Goal: Task Accomplishment & Management: Complete application form

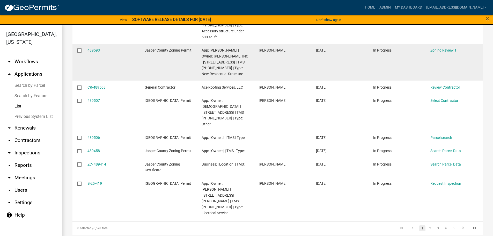
scroll to position [162, 0]
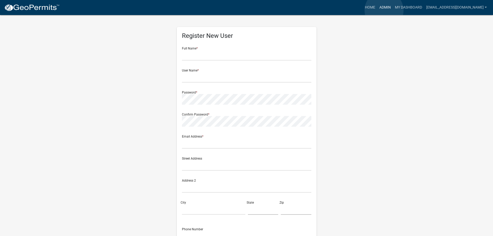
click at [384, 10] on link "Admin" at bounding box center [385, 8] width 16 height 10
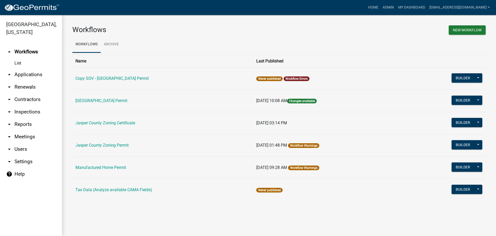
click at [36, 74] on link "arrow_drop_down Applications" at bounding box center [31, 74] width 62 height 12
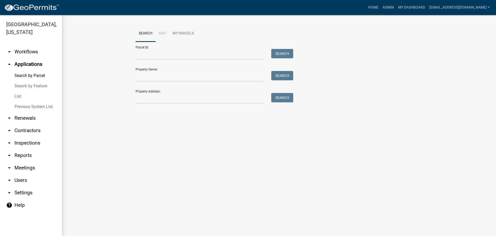
click at [18, 95] on link "List" at bounding box center [31, 96] width 62 height 10
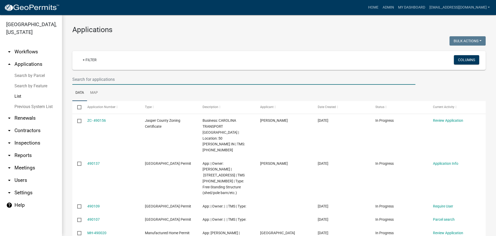
click at [137, 80] on input "text" at bounding box center [243, 79] width 343 height 11
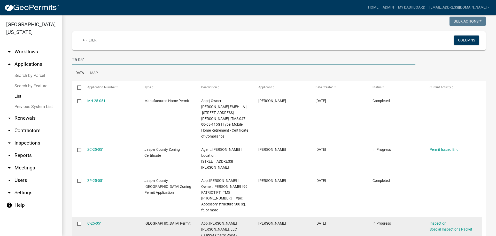
scroll to position [52, 0]
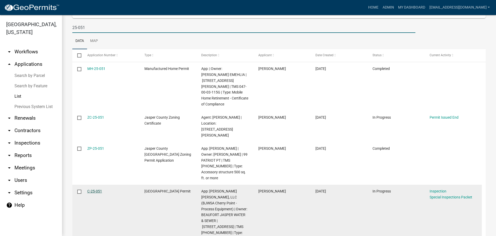
type input "25-051"
click at [91, 189] on link "C-25-051" at bounding box center [94, 191] width 15 height 4
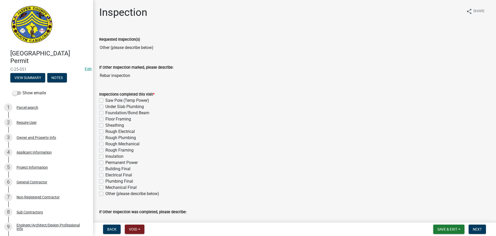
click at [105, 195] on label "Other (please describe below)" at bounding box center [132, 193] width 54 height 6
click at [105, 194] on input "Other (please describe below)" at bounding box center [106, 191] width 3 height 3
checkbox input "true"
checkbox input "false"
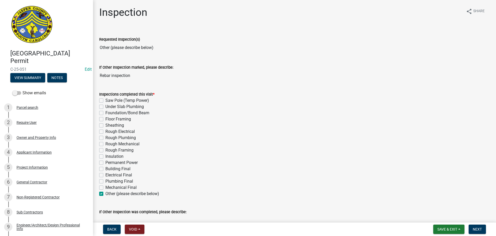
checkbox input "false"
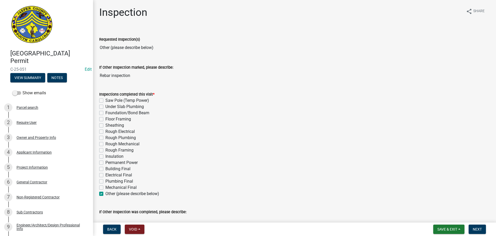
checkbox input "false"
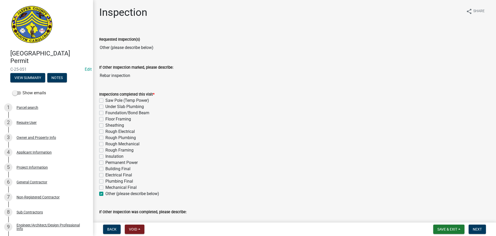
checkbox input "false"
checkbox input "true"
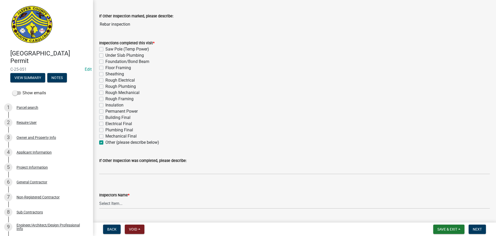
scroll to position [52, 0]
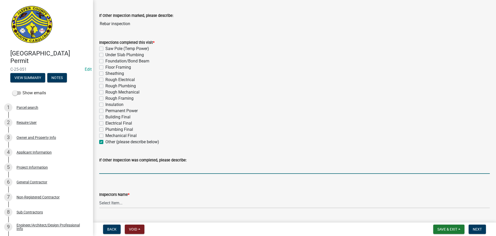
click at [150, 166] on input "If Other Inspection was completed, please describe:" at bounding box center [294, 168] width 391 height 11
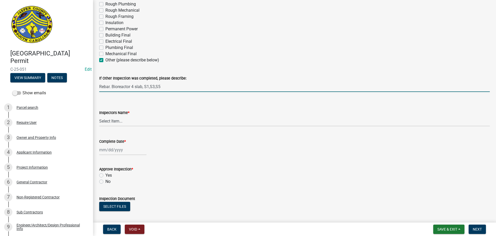
scroll to position [155, 0]
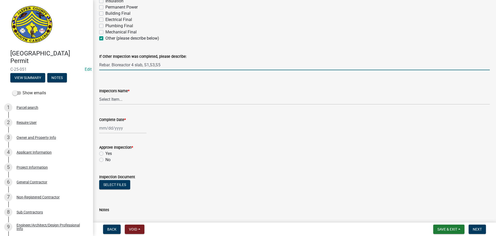
type input "Rebar. Bioreactor 4 slab, S1,S3,S5"
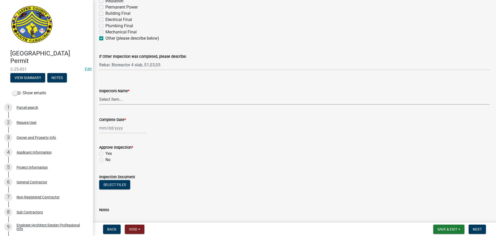
click at [119, 99] on select "Select Item... [EMAIL_ADDRESS][DOMAIN_NAME] ([PERSON_NAME] ) rcampbell ([PERSON…" at bounding box center [294, 99] width 391 height 11
select select "2d9ba1e5-2fdd-4b15-98d0-073dcbeb5880"
click at [99, 94] on select "Select Item... [EMAIL_ADDRESS][DOMAIN_NAME] ([PERSON_NAME] ) rcampbell ([PERSON…" at bounding box center [294, 99] width 391 height 11
click at [114, 129] on div at bounding box center [122, 128] width 47 height 11
select select "10"
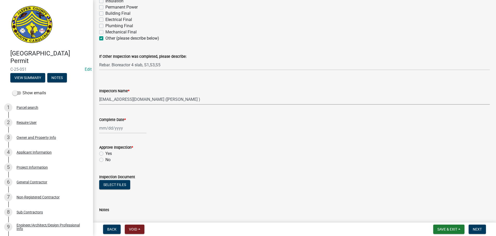
select select "2025"
click at [126, 164] on div "9" at bounding box center [129, 164] width 8 height 8
type input "[DATE]"
click at [105, 154] on label "Yes" at bounding box center [108, 153] width 6 height 6
click at [105, 154] on input "Yes" at bounding box center [106, 151] width 3 height 3
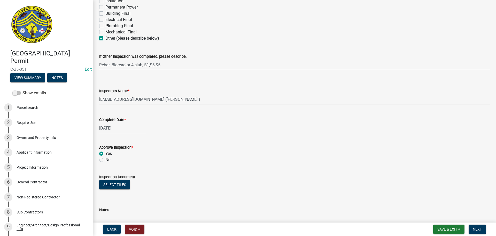
radio input "true"
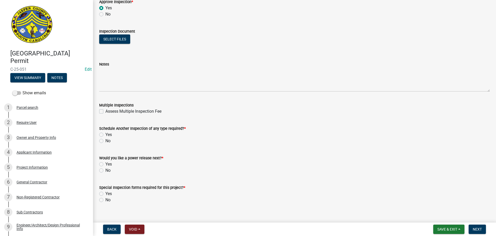
scroll to position [308, 0]
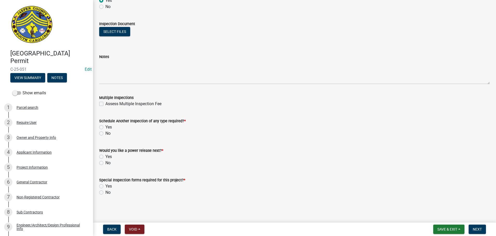
click at [105, 126] on label "Yes" at bounding box center [108, 127] width 6 height 6
click at [105, 126] on input "Yes" at bounding box center [106, 125] width 3 height 3
radio input "true"
click at [115, 32] on button "Select files" at bounding box center [114, 31] width 31 height 9
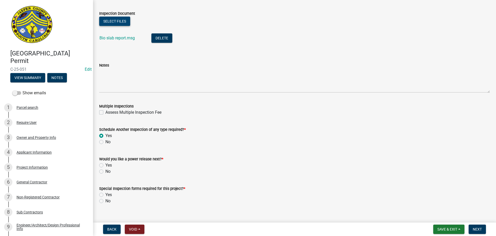
scroll to position [327, 0]
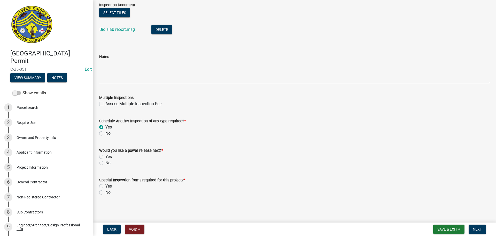
click at [105, 163] on label "No" at bounding box center [107, 163] width 5 height 6
click at [105, 163] on input "No" at bounding box center [106, 161] width 3 height 3
radio input "true"
click at [105, 193] on label "No" at bounding box center [107, 192] width 5 height 6
click at [105, 192] on input "No" at bounding box center [106, 190] width 3 height 3
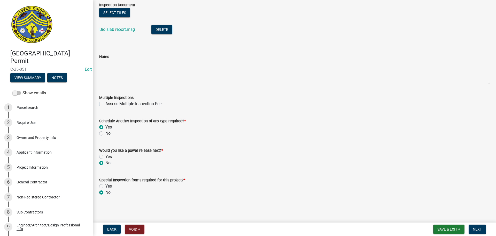
radio input "true"
click at [479, 231] on span "Next" at bounding box center [477, 229] width 9 height 4
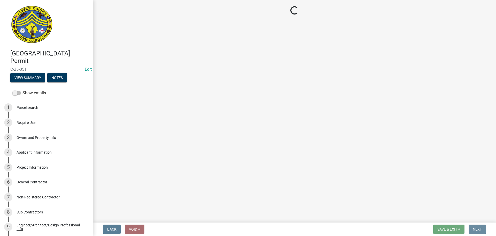
scroll to position [0, 0]
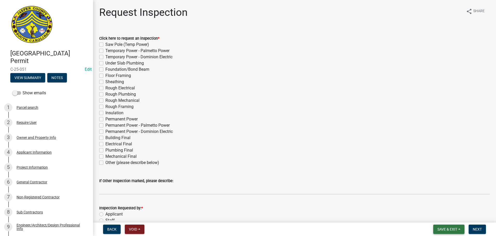
click at [445, 230] on span "Save & Exit" at bounding box center [448, 229] width 20 height 4
click at [436, 216] on button "Save & Exit" at bounding box center [444, 215] width 41 height 12
